Goal: Transaction & Acquisition: Purchase product/service

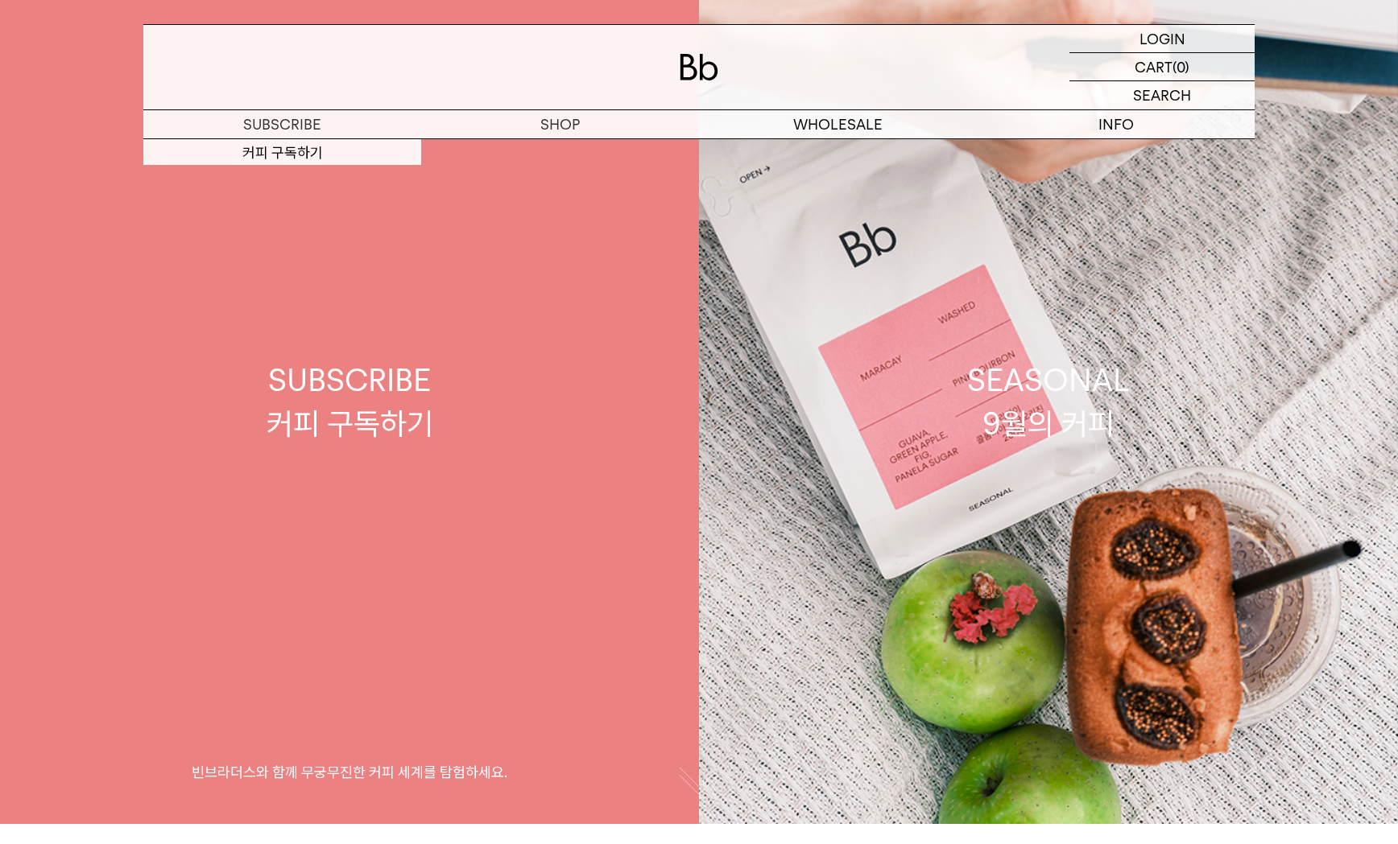
scroll to position [545, 0]
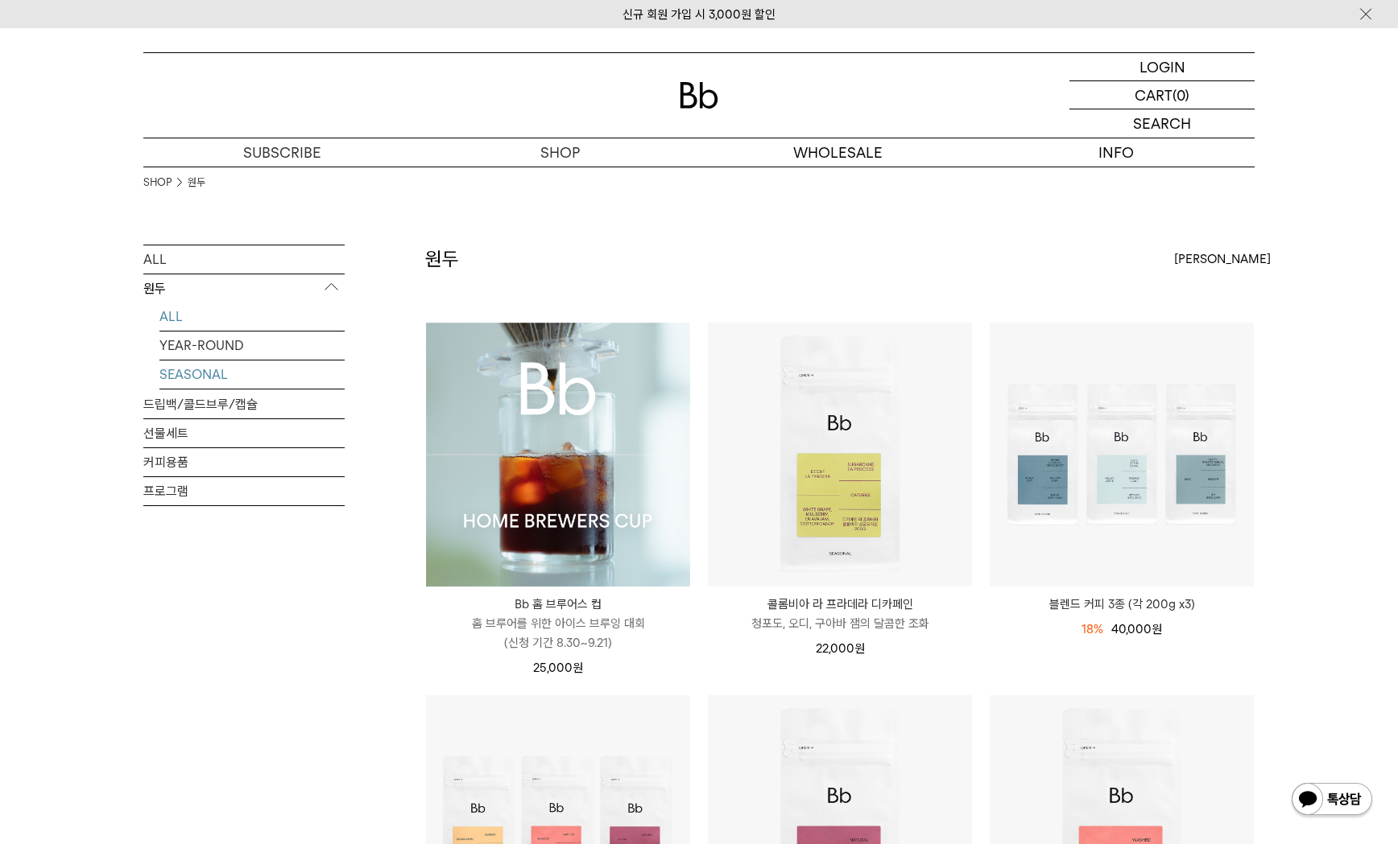
click at [225, 378] on link "SEASONAL" at bounding box center [251, 375] width 185 height 28
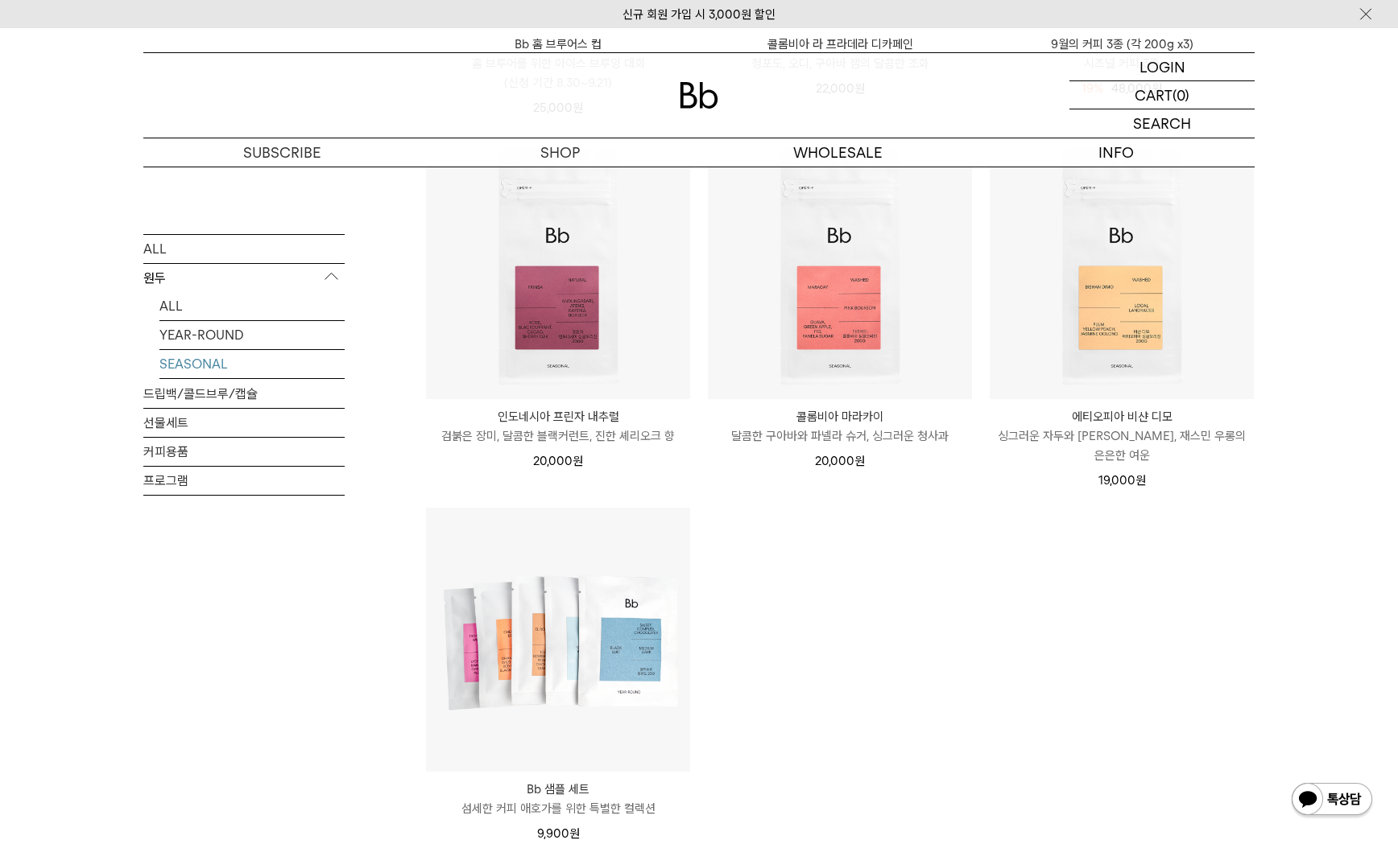
scroll to position [483, 0]
